Goal: Information Seeking & Learning: Check status

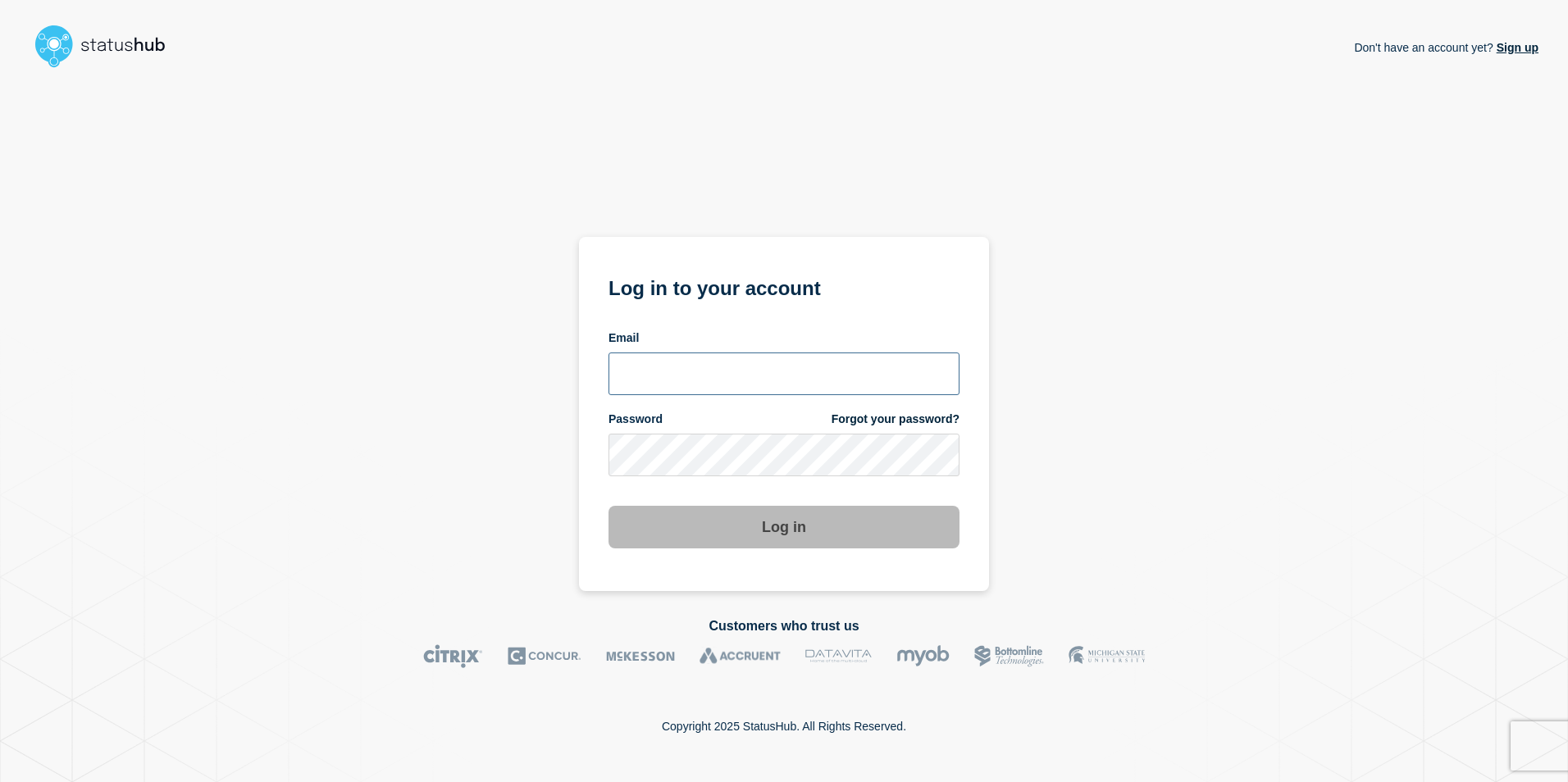
type input "[EMAIL_ADDRESS][PERSON_NAME][DOMAIN_NAME]"
click at [1374, 472] on div "Don't have an account yet? Sign up Log in to your account Email [EMAIL_ADDRESS]…" at bounding box center [784, 333] width 1509 height 517
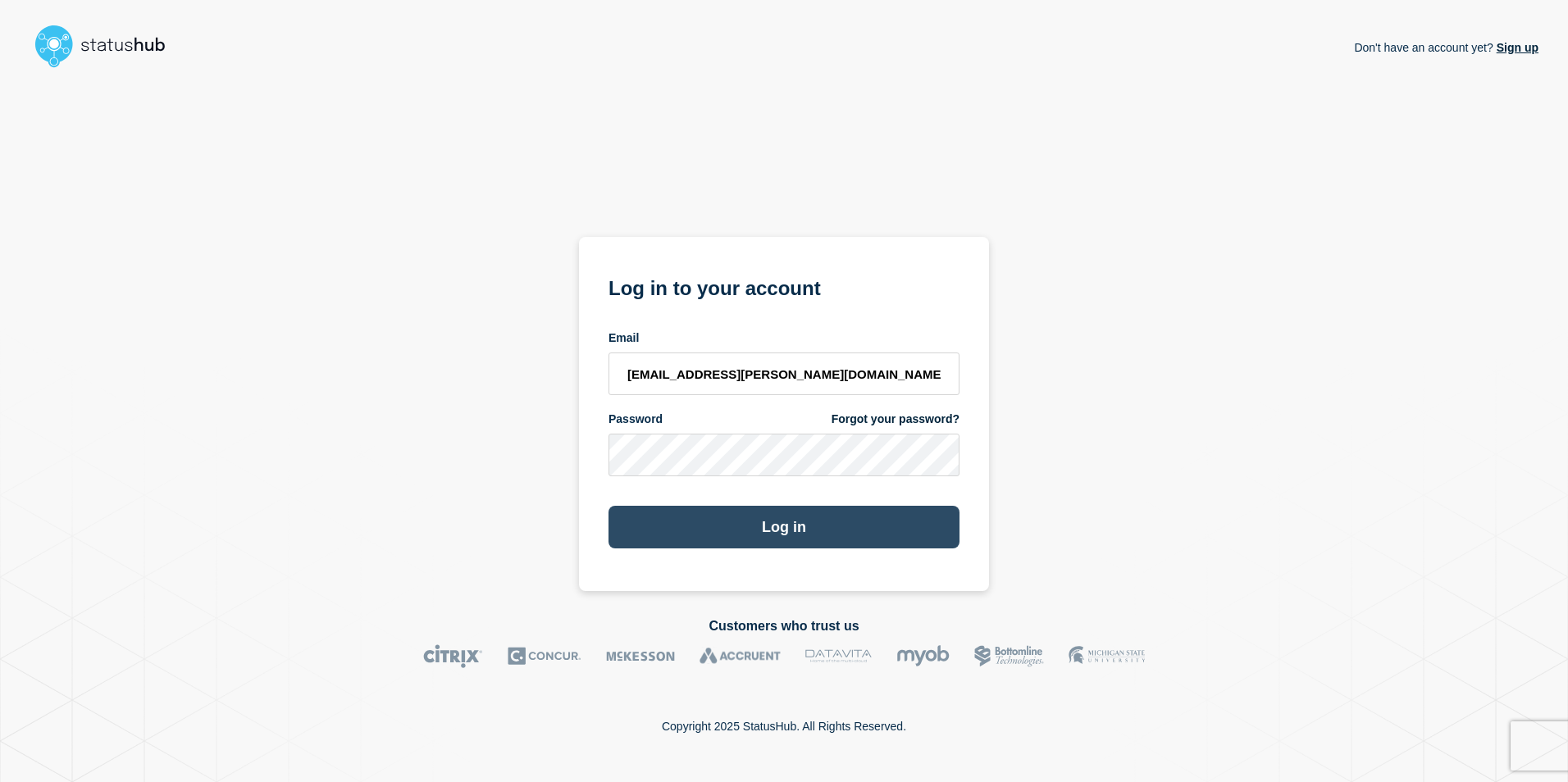
click at [870, 537] on button "Log in" at bounding box center [784, 527] width 351 height 42
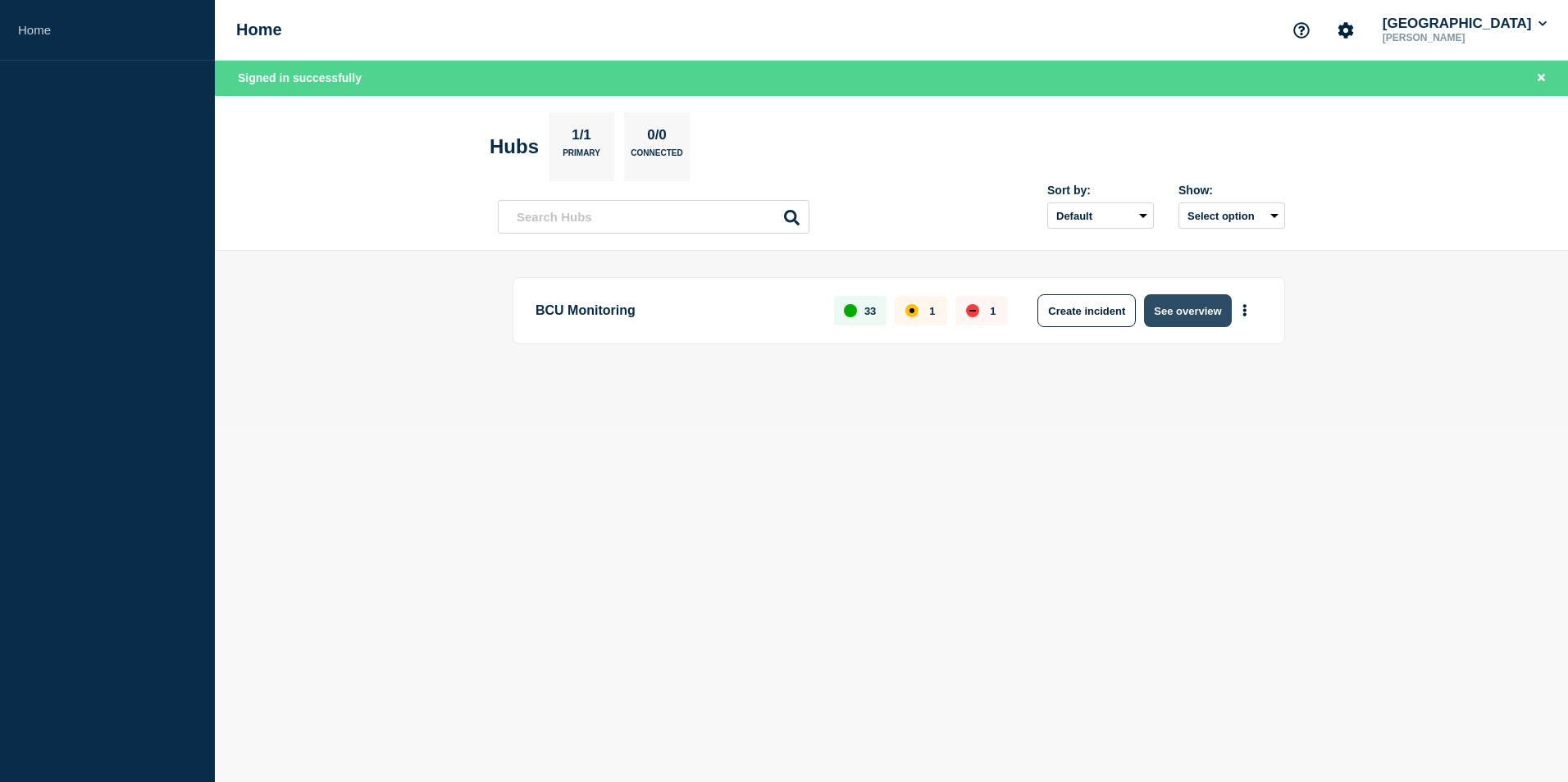
click at [1189, 311] on button "See overview" at bounding box center [1187, 310] width 87 height 32
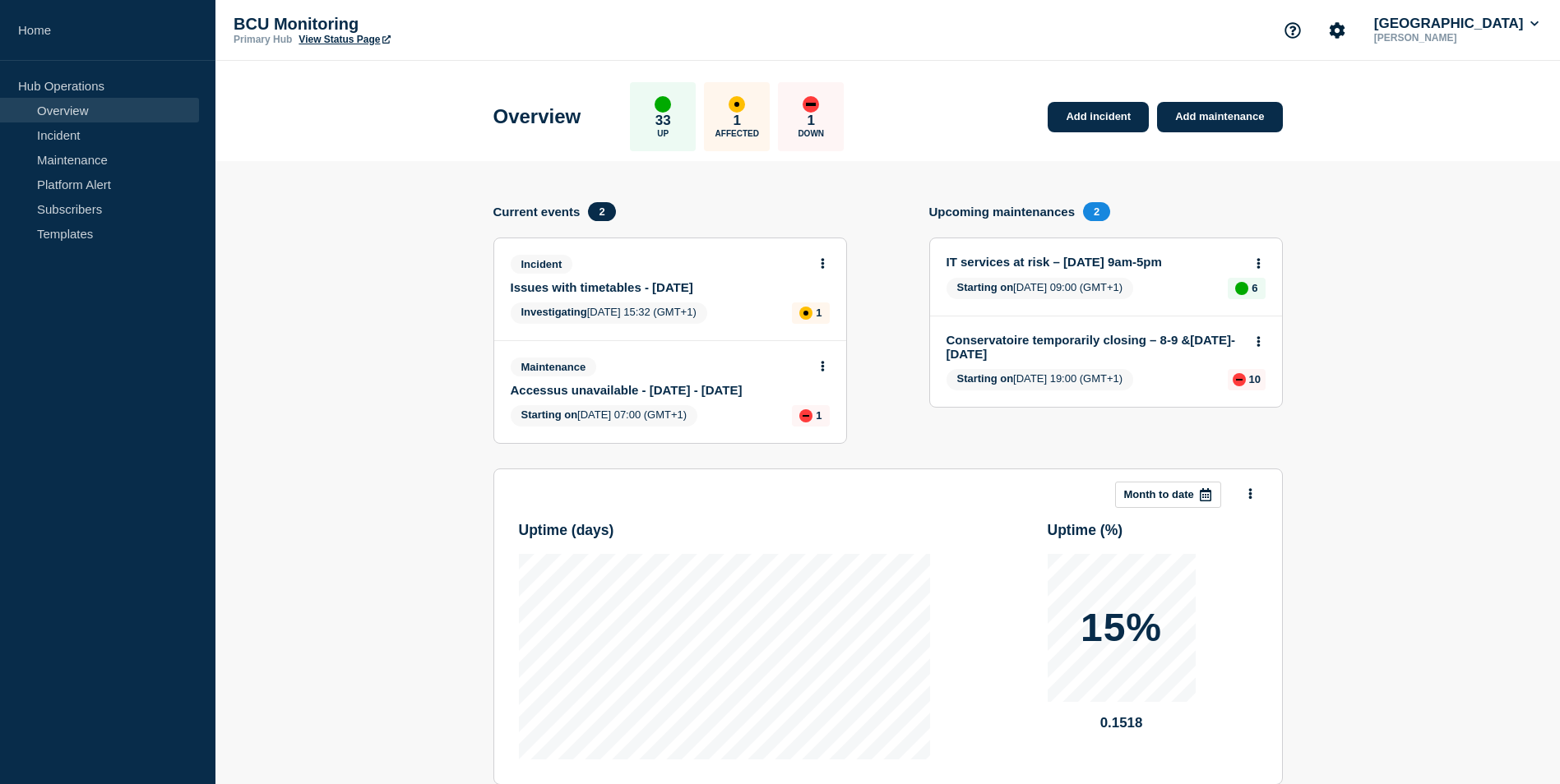
click at [747, 291] on link "Issues with timetables - [DATE]" at bounding box center [659, 287] width 297 height 14
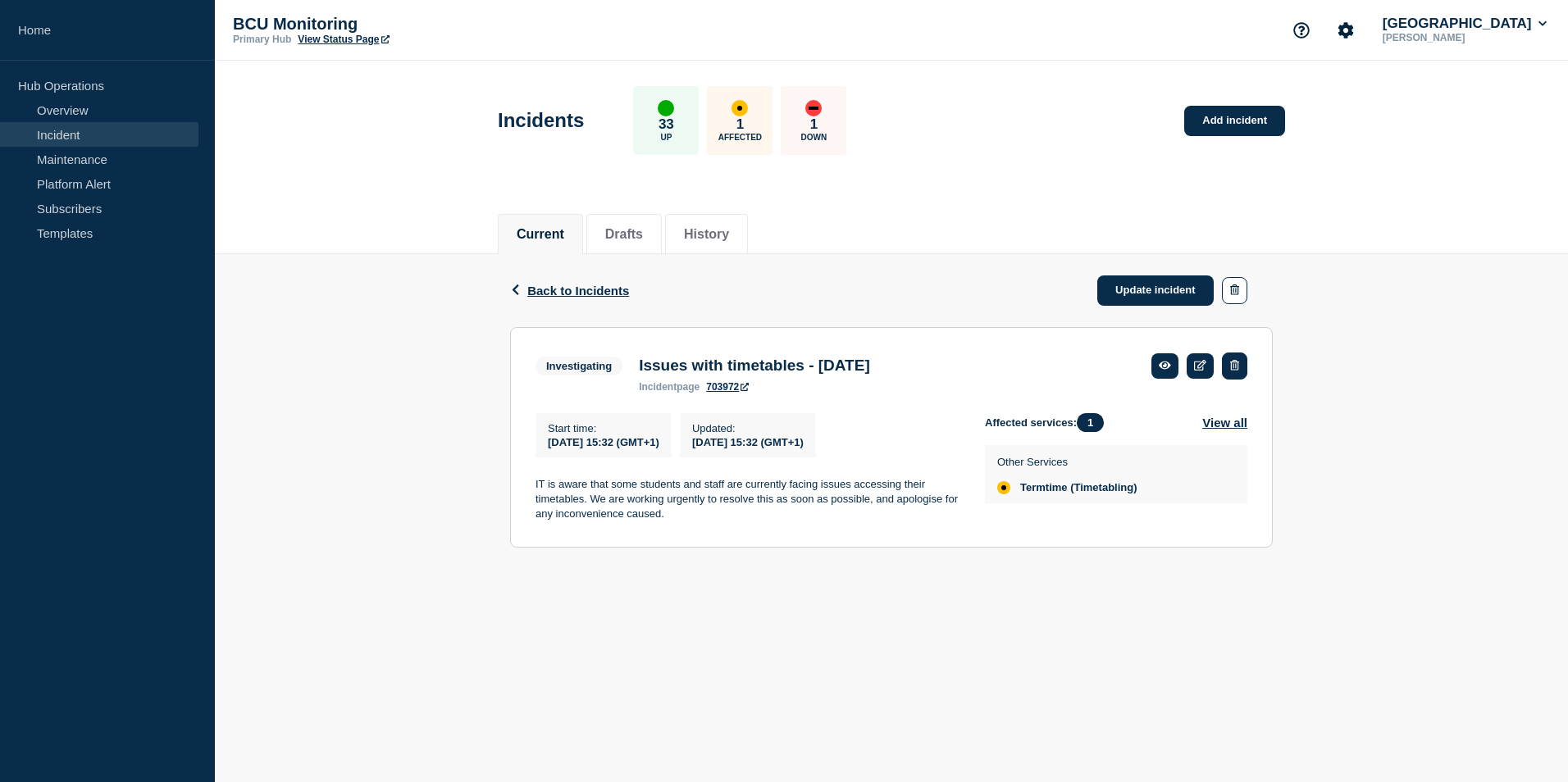
click at [1240, 371] on button "button" at bounding box center [1234, 366] width 26 height 27
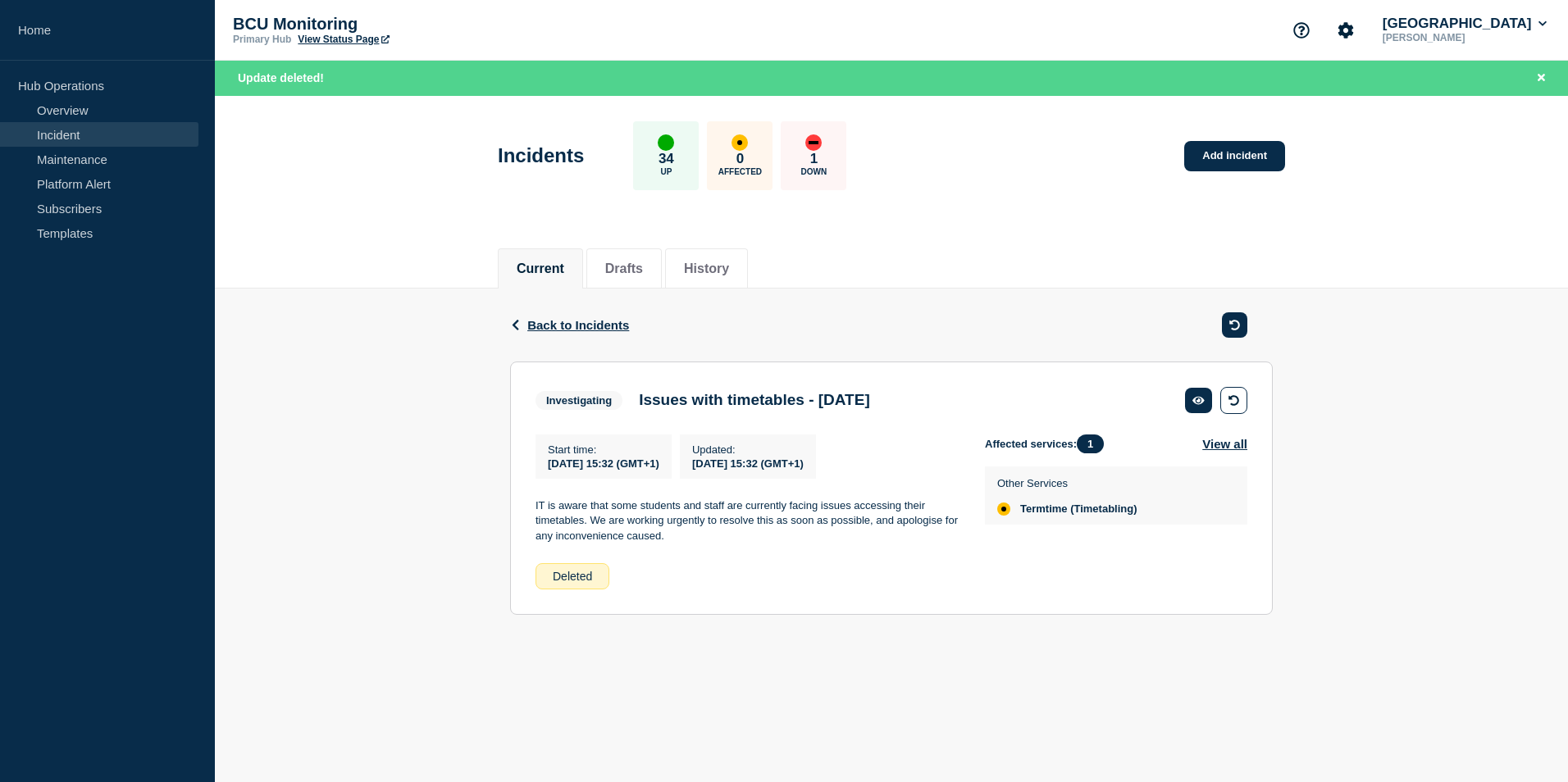
click at [870, 403] on h3 "Issues with timetables - Wed 27 August 2025" at bounding box center [754, 400] width 231 height 18
click at [532, 397] on section "Investigating Issues with timetables - Wed 27 August 2025 Start time : 2025-08-…" at bounding box center [891, 488] width 763 height 254
click at [559, 393] on span "Investigating" at bounding box center [579, 400] width 87 height 19
drag, startPoint x: 559, startPoint y: 393, endPoint x: 917, endPoint y: 411, distance: 358.5
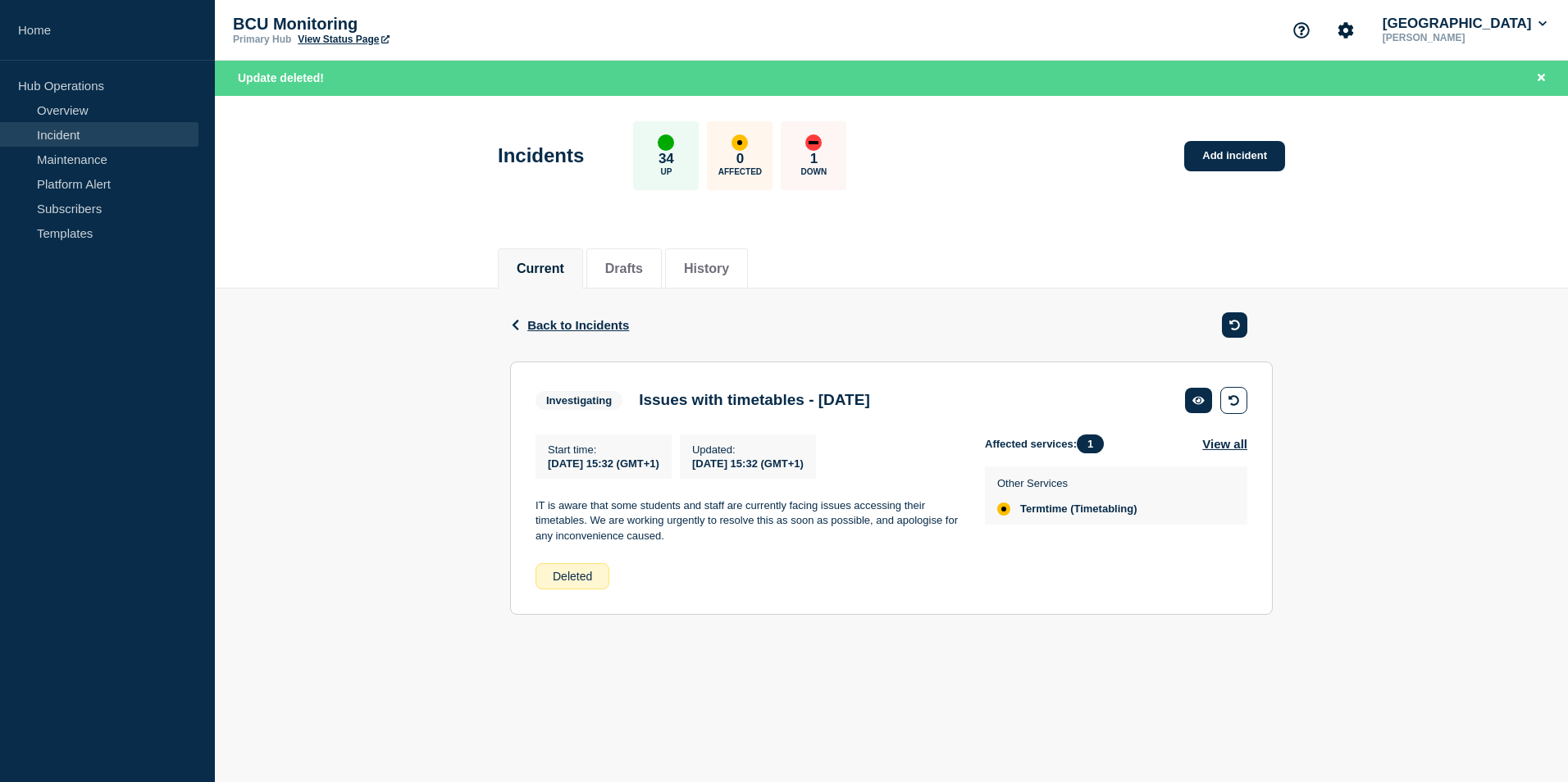
click at [870, 409] on h3 "Issues with timetables - Wed 27 August 2025" at bounding box center [754, 400] width 231 height 18
click at [561, 334] on div "Back Back to Incidents" at bounding box center [891, 325] width 763 height 73
click at [581, 328] on span "Back to Incidents" at bounding box center [578, 324] width 101 height 14
